Goal: Task Accomplishment & Management: Use online tool/utility

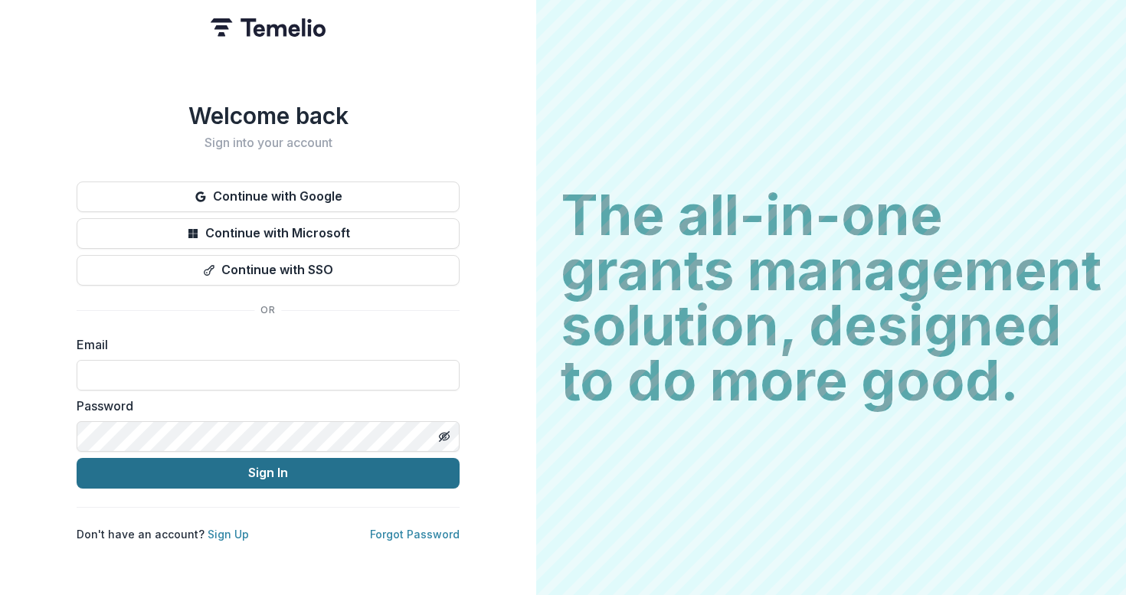
type input "**********"
click at [309, 470] on button "Sign In" at bounding box center [268, 473] width 383 height 31
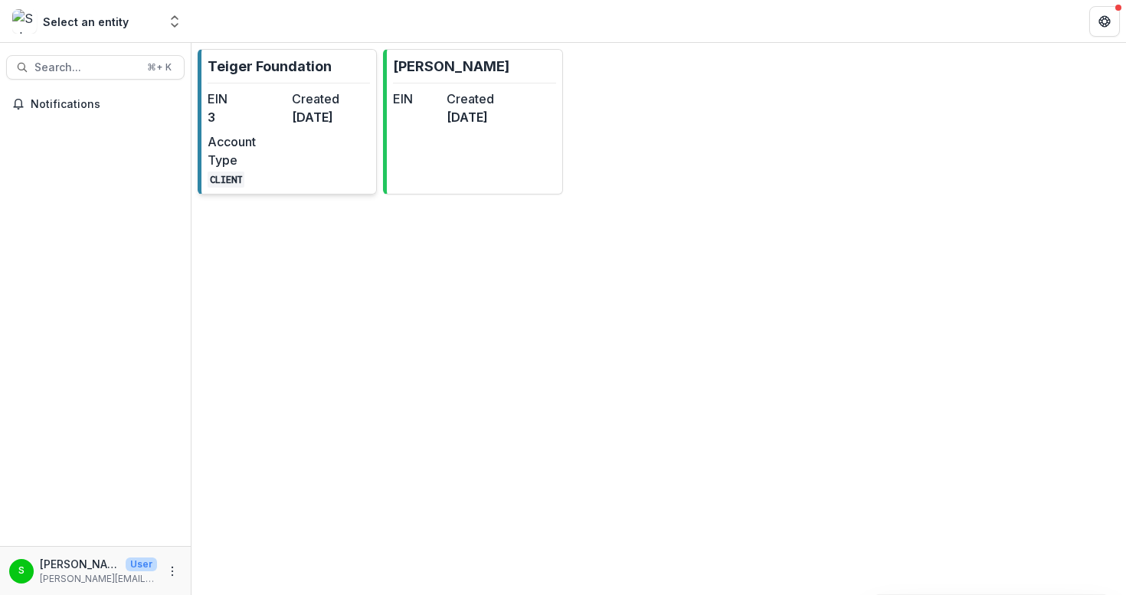
click at [306, 120] on dd "[DATE]" at bounding box center [331, 117] width 78 height 18
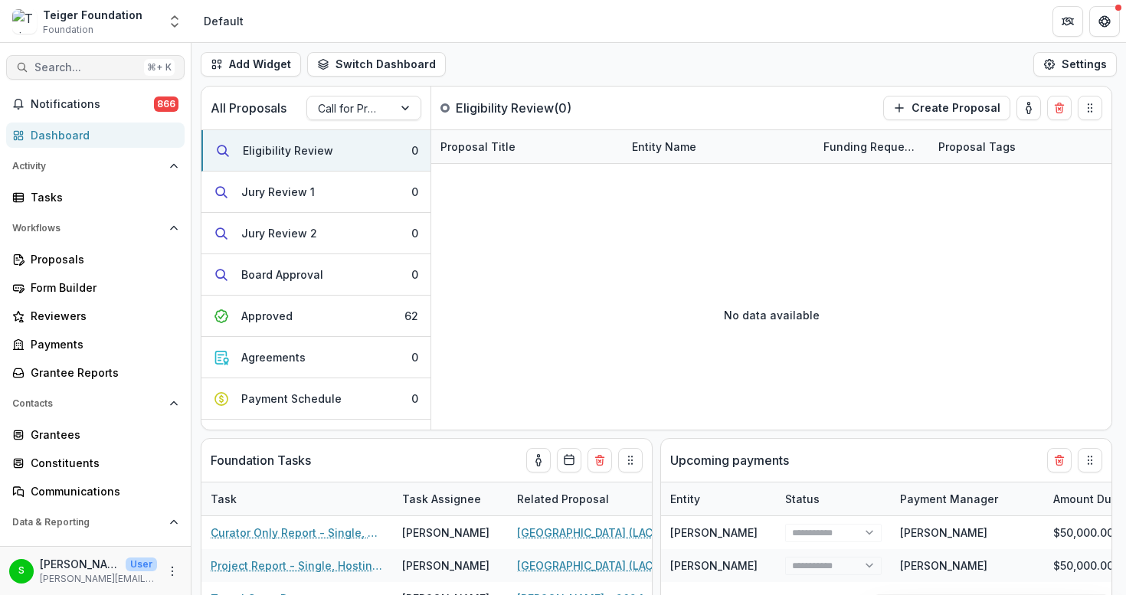
click at [103, 64] on span "Search..." at bounding box center [85, 67] width 103 height 13
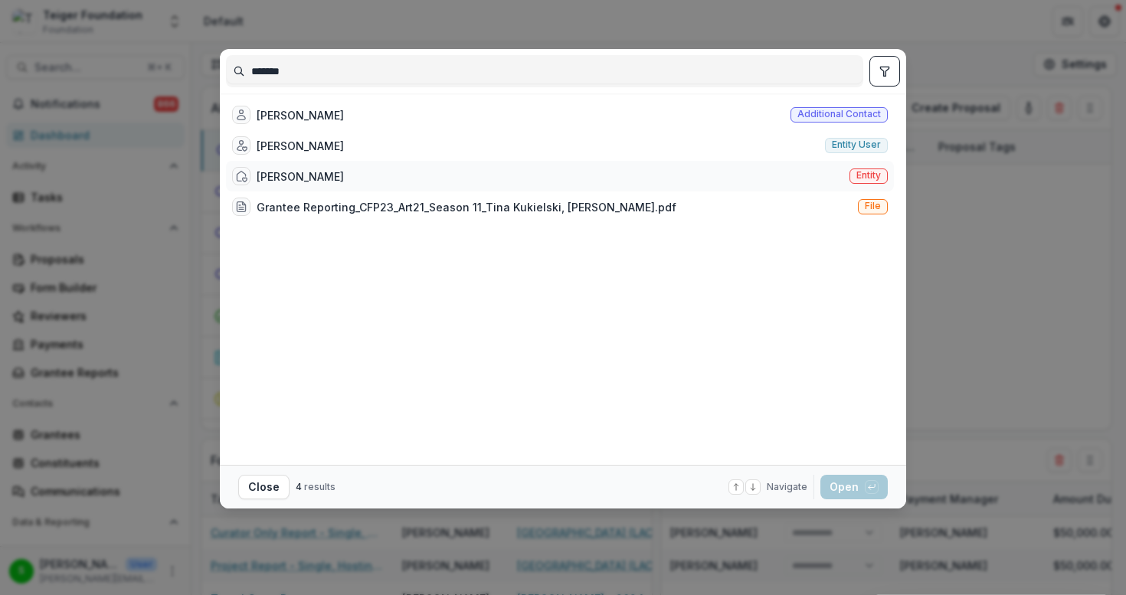
type input "*******"
click at [281, 173] on div "[PERSON_NAME]" at bounding box center [300, 177] width 87 height 16
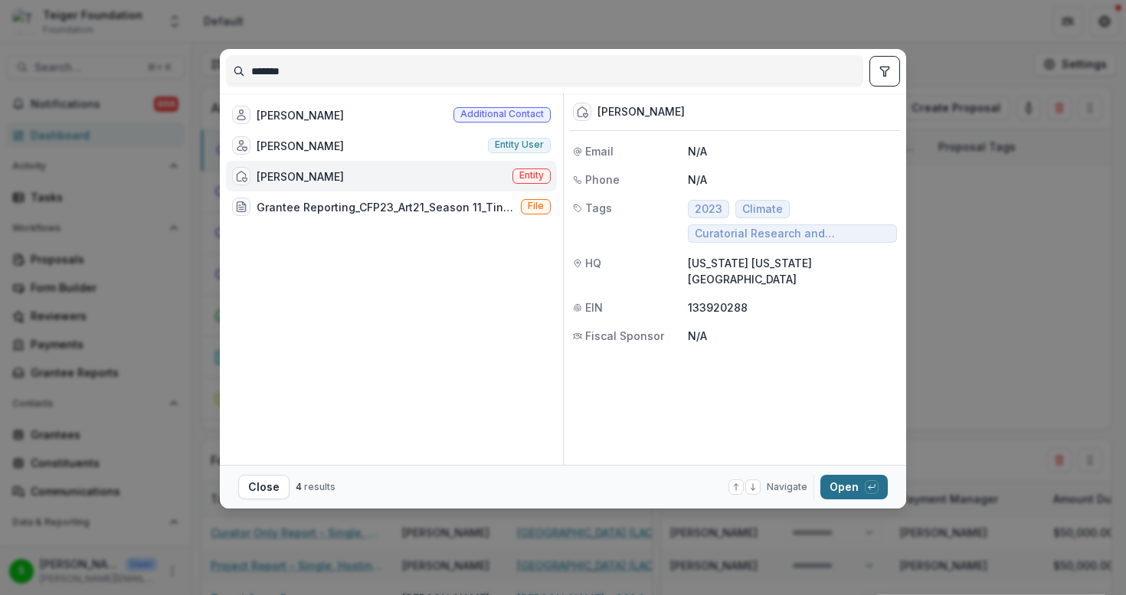
click at [830, 488] on button "Open with enter key" at bounding box center [853, 487] width 67 height 25
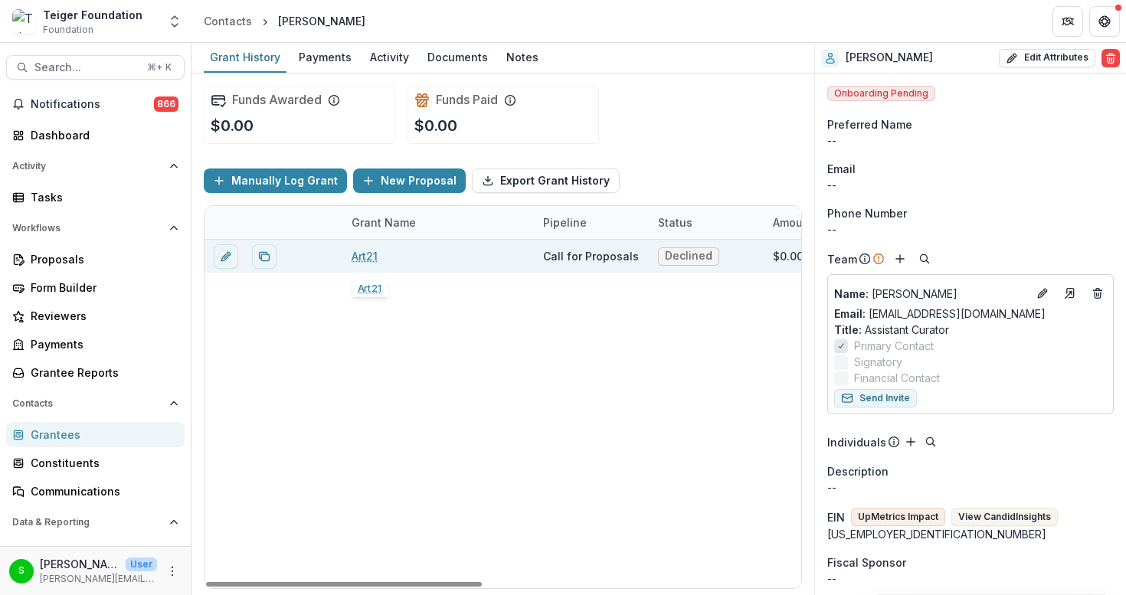
click at [366, 257] on link "Art21" at bounding box center [365, 256] width 26 height 16
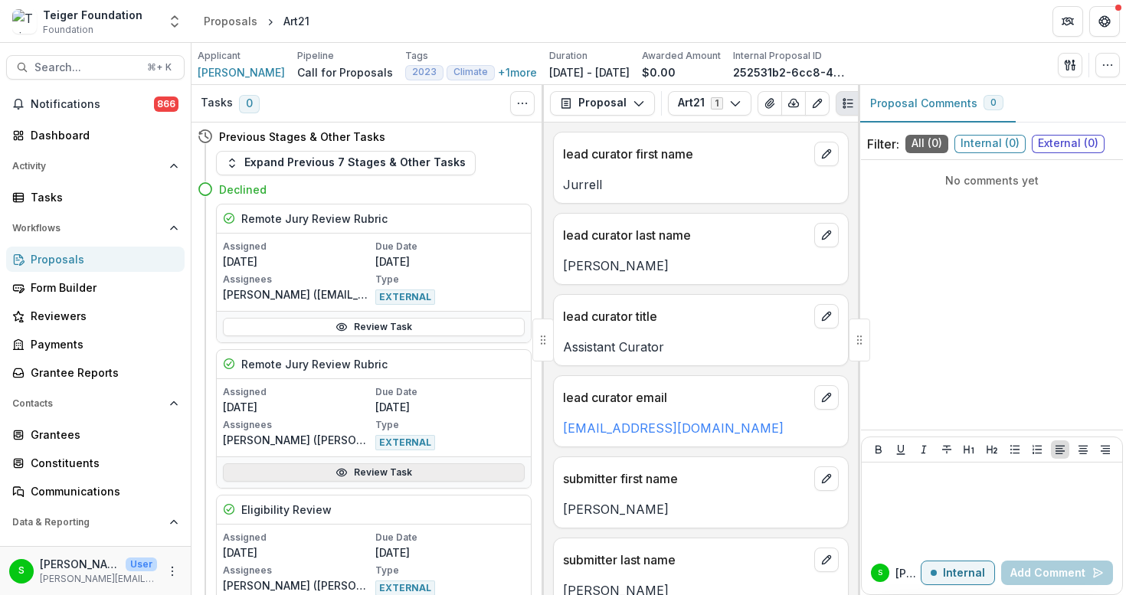
click at [378, 466] on link "Review Task" at bounding box center [374, 472] width 302 height 18
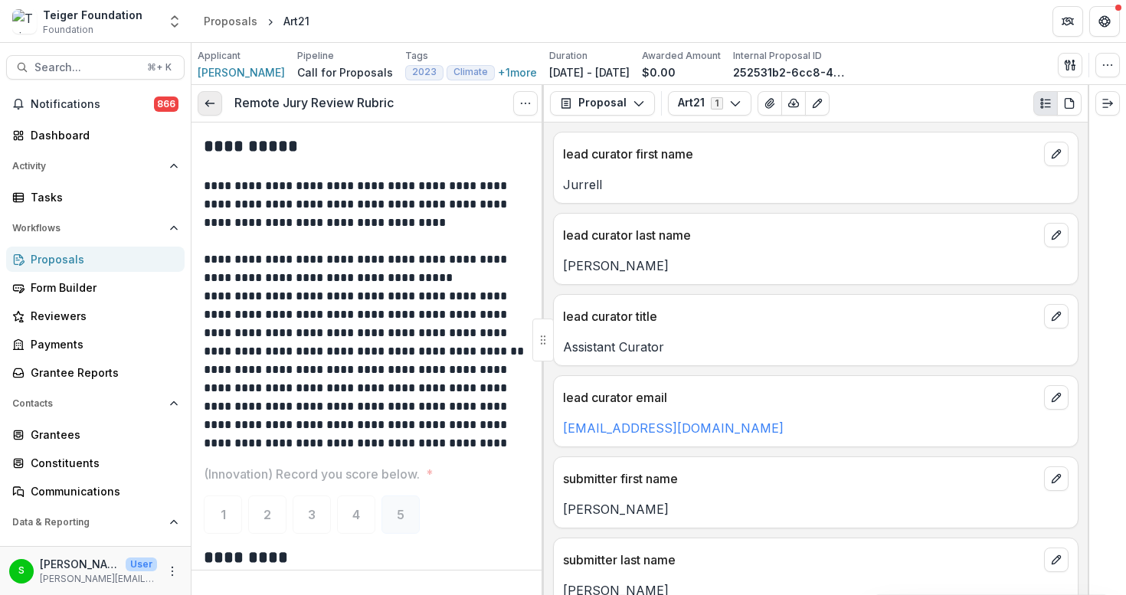
click at [206, 100] on icon at bounding box center [210, 103] width 12 height 12
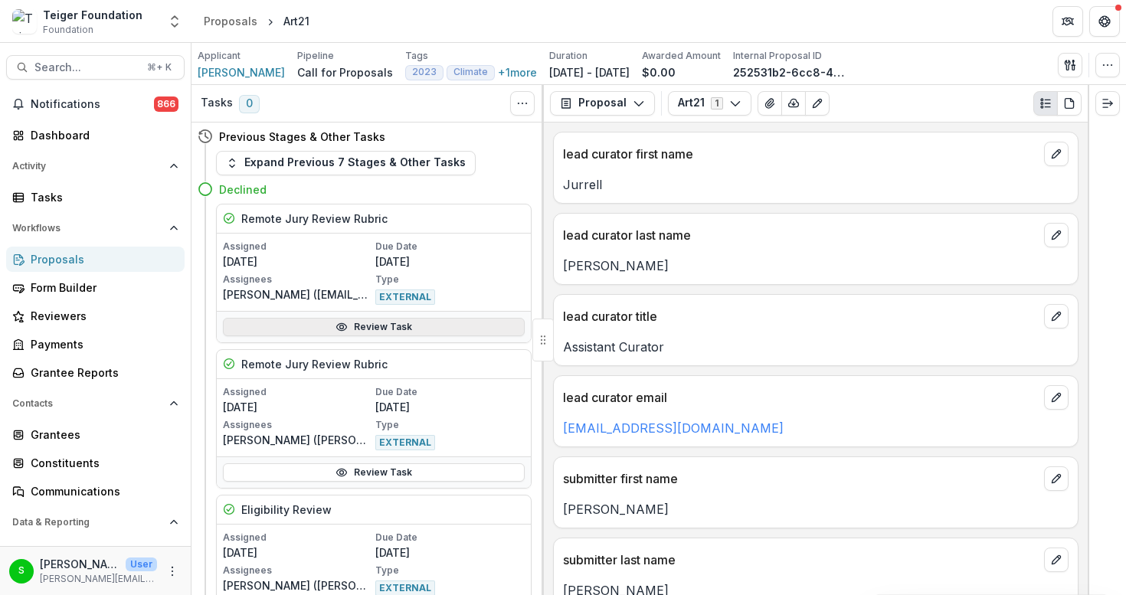
click at [367, 326] on link "Review Task" at bounding box center [374, 327] width 302 height 18
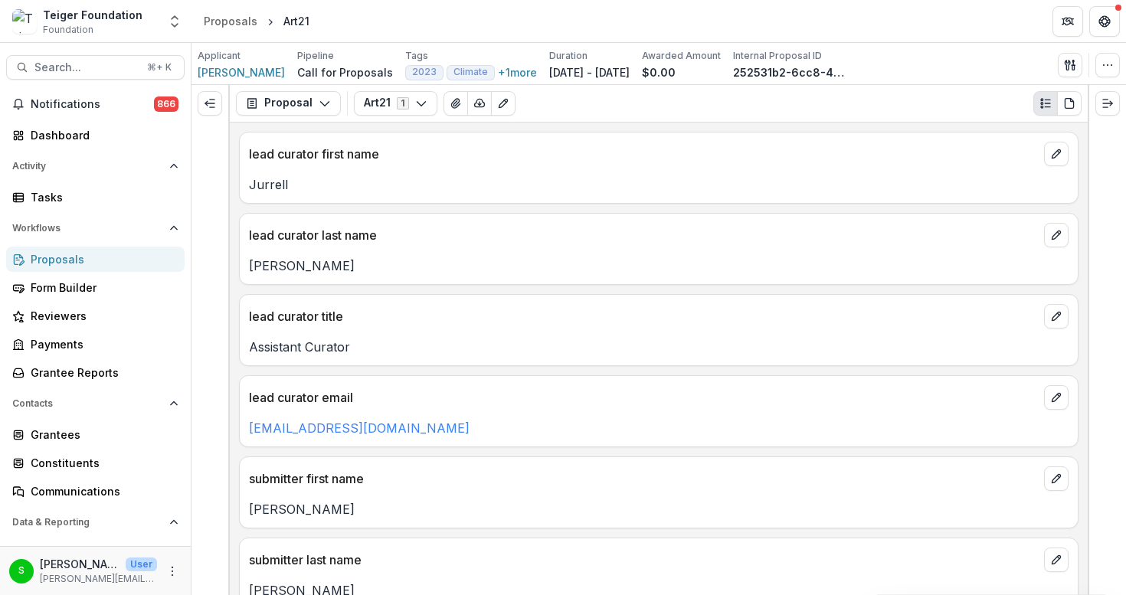
click at [205, 301] on div at bounding box center [210, 340] width 38 height 510
click at [210, 93] on button "Expand left" at bounding box center [210, 103] width 25 height 25
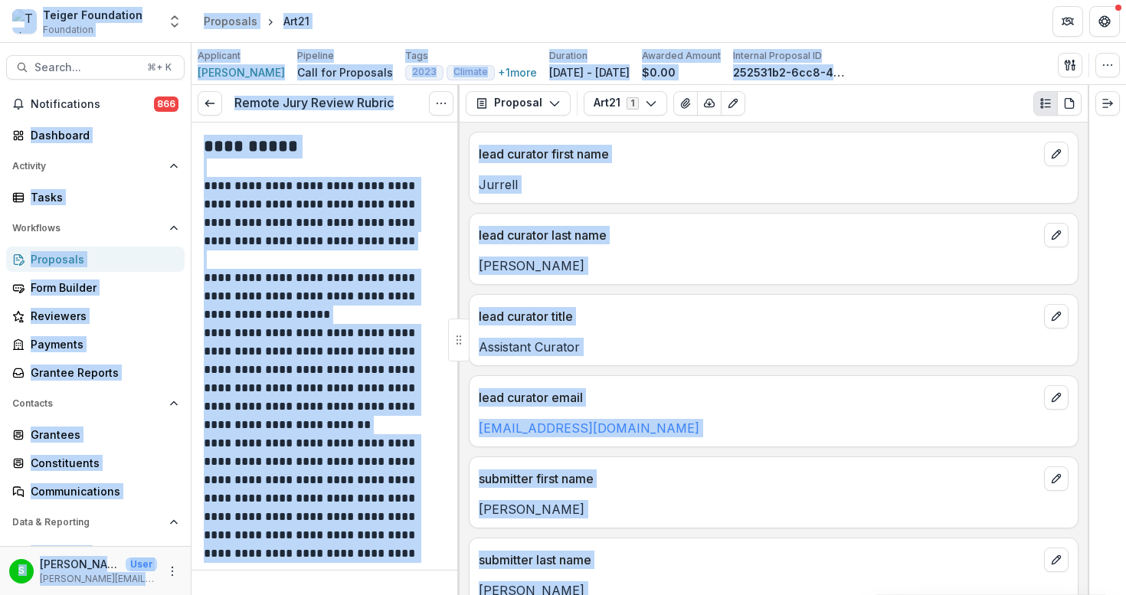
copy body "**********"
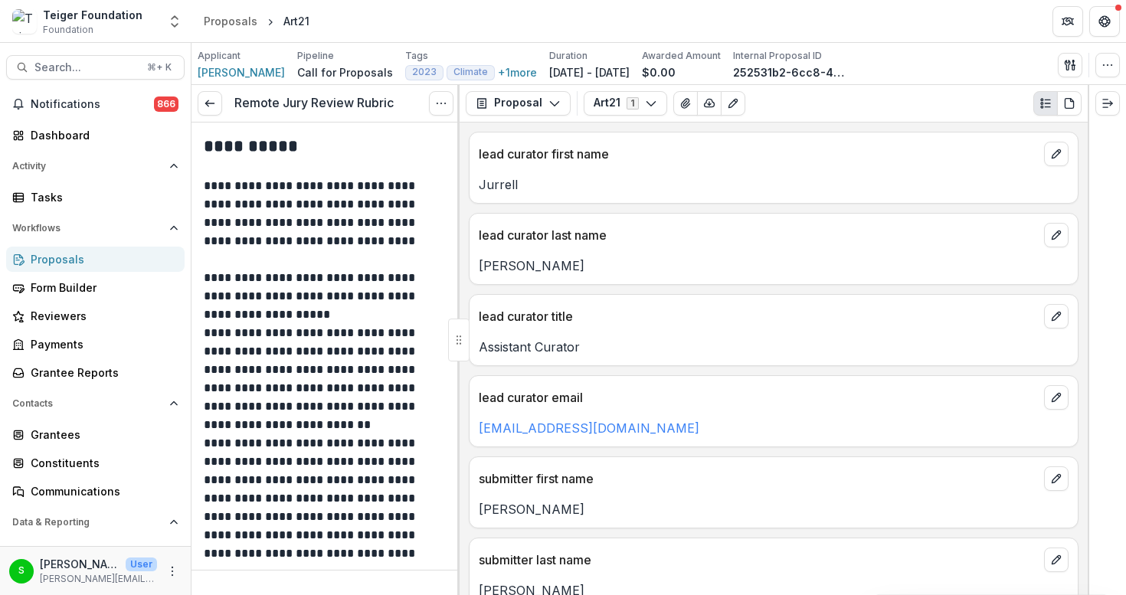
click at [840, 273] on p "[PERSON_NAME]" at bounding box center [774, 266] width 590 height 18
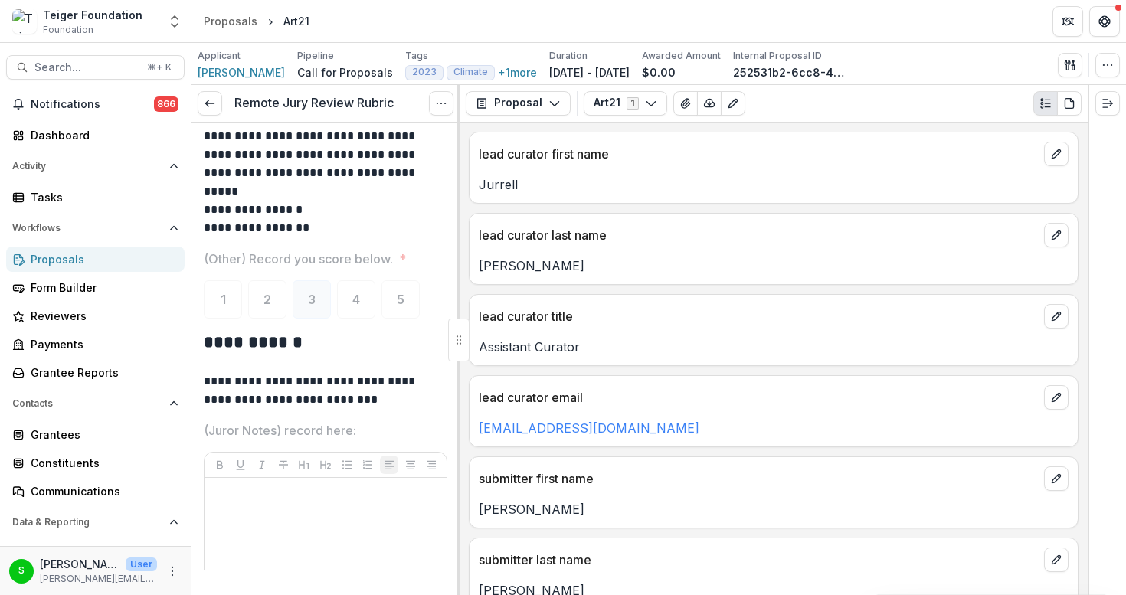
scroll to position [3864, 0]
